Goal: Task Accomplishment & Management: Use online tool/utility

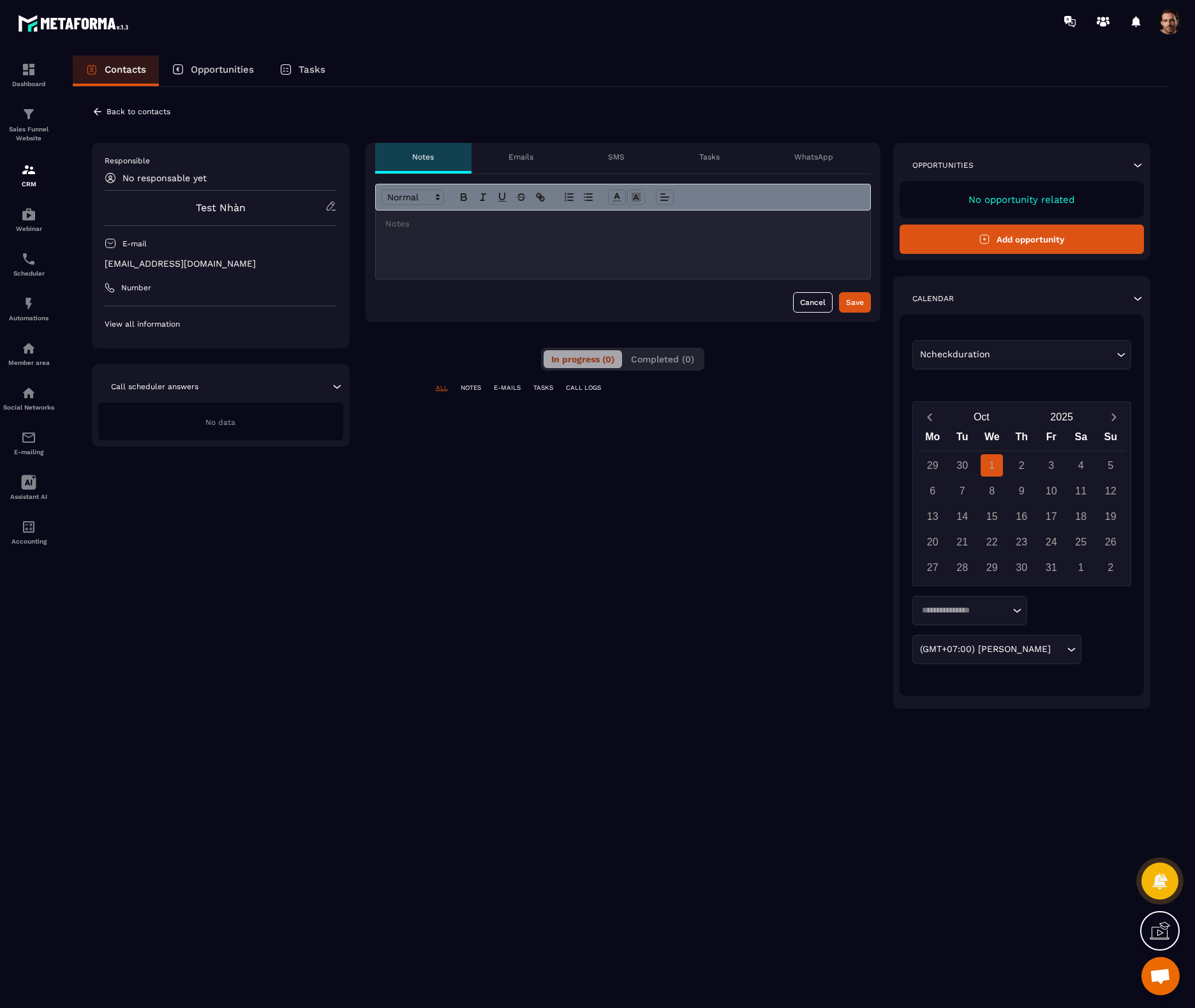
click at [998, 618] on div "Loading..." at bounding box center [970, 611] width 115 height 29
click at [969, 642] on p "15 minutes" at bounding box center [969, 638] width 88 height 13
click at [234, 68] on p "Opportunities" at bounding box center [222, 69] width 63 height 11
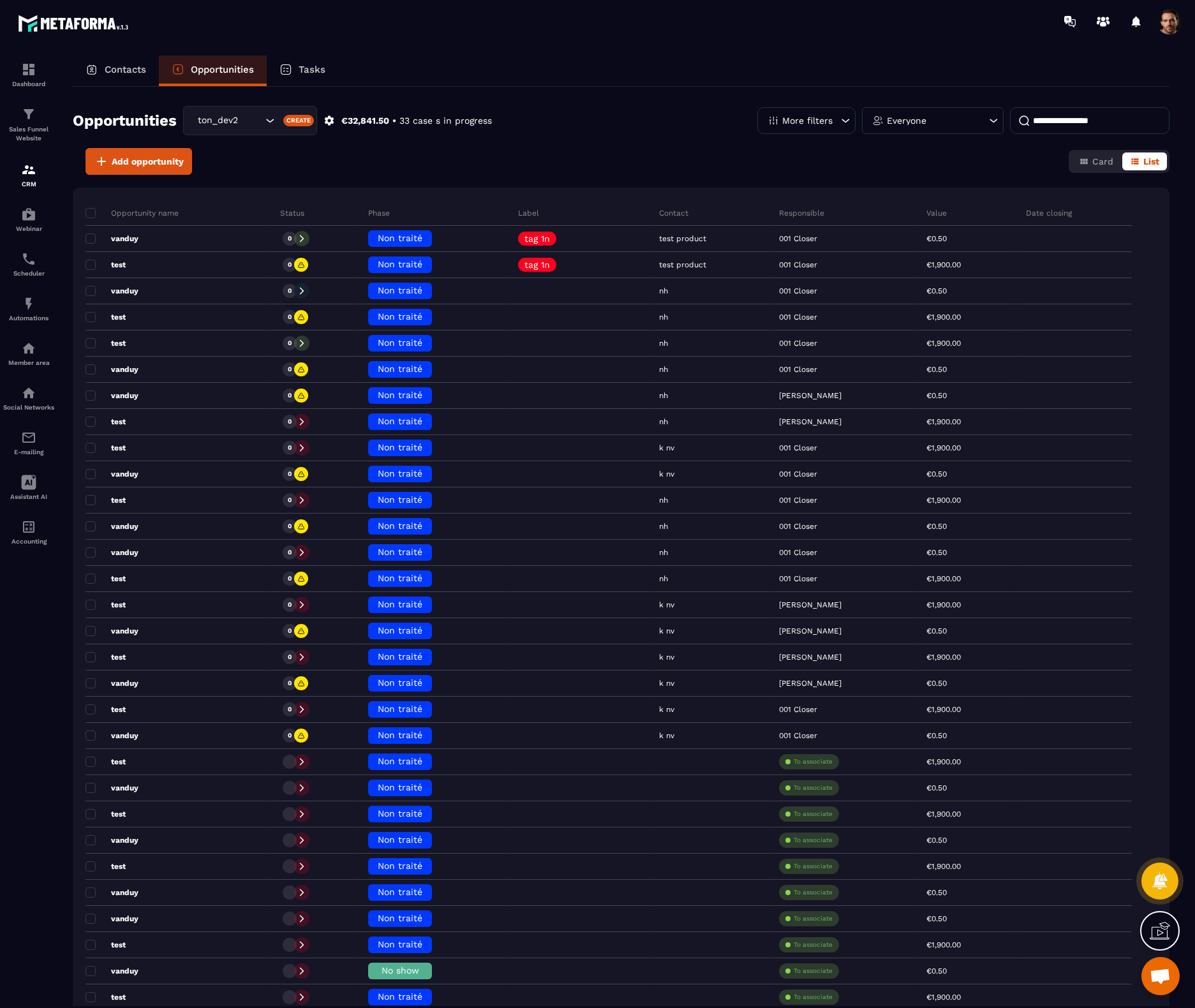
click at [298, 76] on div "Tasks" at bounding box center [302, 71] width 71 height 31
